Goal: Information Seeking & Learning: Learn about a topic

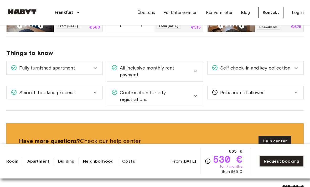
scroll to position [311, 0]
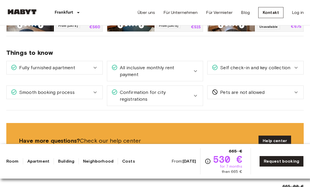
click at [196, 70] on icon at bounding box center [195, 71] width 6 height 6
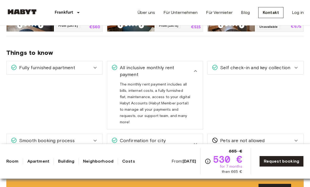
click at [297, 66] on icon at bounding box center [296, 68] width 6 height 6
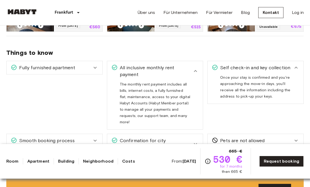
click at [95, 138] on icon at bounding box center [95, 141] width 6 height 6
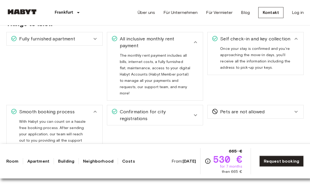
scroll to position [348, 0]
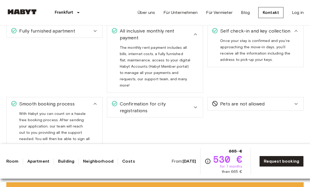
click at [195, 104] on icon at bounding box center [195, 107] width 6 height 6
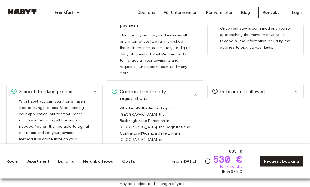
scroll to position [361, 0]
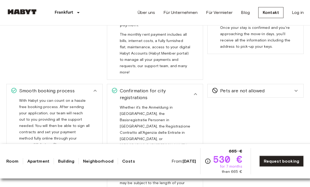
click at [245, 134] on div "Pets are not allowed Unfortunately, due to safety reasons we don't accept pets …" at bounding box center [253, 145] width 101 height 130
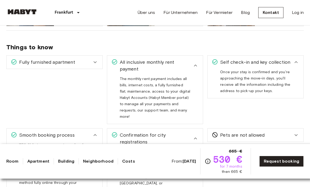
scroll to position [316, 0]
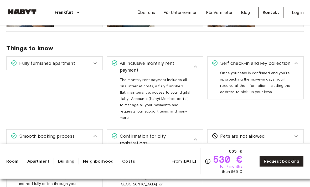
click at [94, 65] on icon at bounding box center [95, 63] width 6 height 6
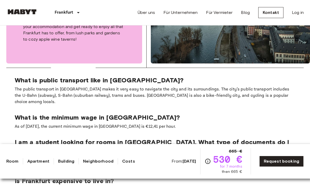
scroll to position [839, 0]
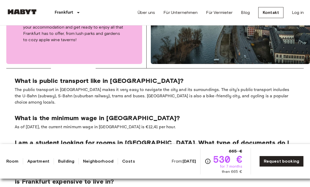
click at [147, 15] on link "Über uns" at bounding box center [146, 12] width 17 height 6
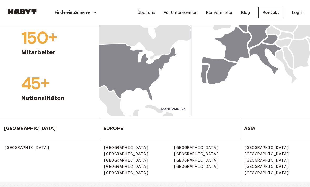
scroll to position [617, 0]
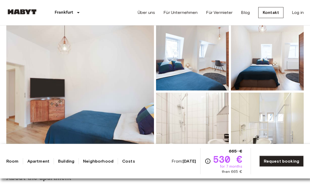
click at [66, 165] on link "Building" at bounding box center [66, 161] width 16 height 6
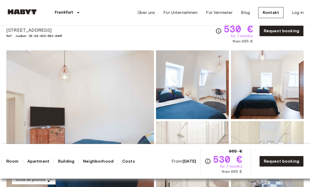
scroll to position [23, 0]
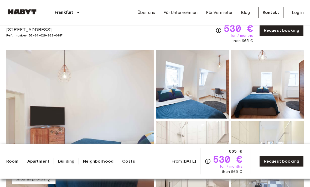
click at [211, 110] on img at bounding box center [192, 84] width 73 height 69
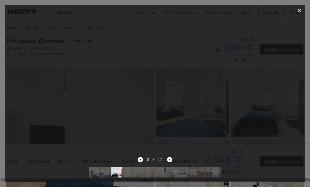
scroll to position [5, 0]
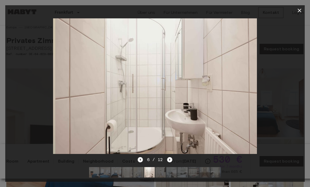
click at [298, 12] on icon "button" at bounding box center [299, 11] width 4 height 4
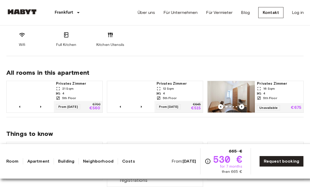
scroll to position [230, 0]
